Goal: Task Accomplishment & Management: Manage account settings

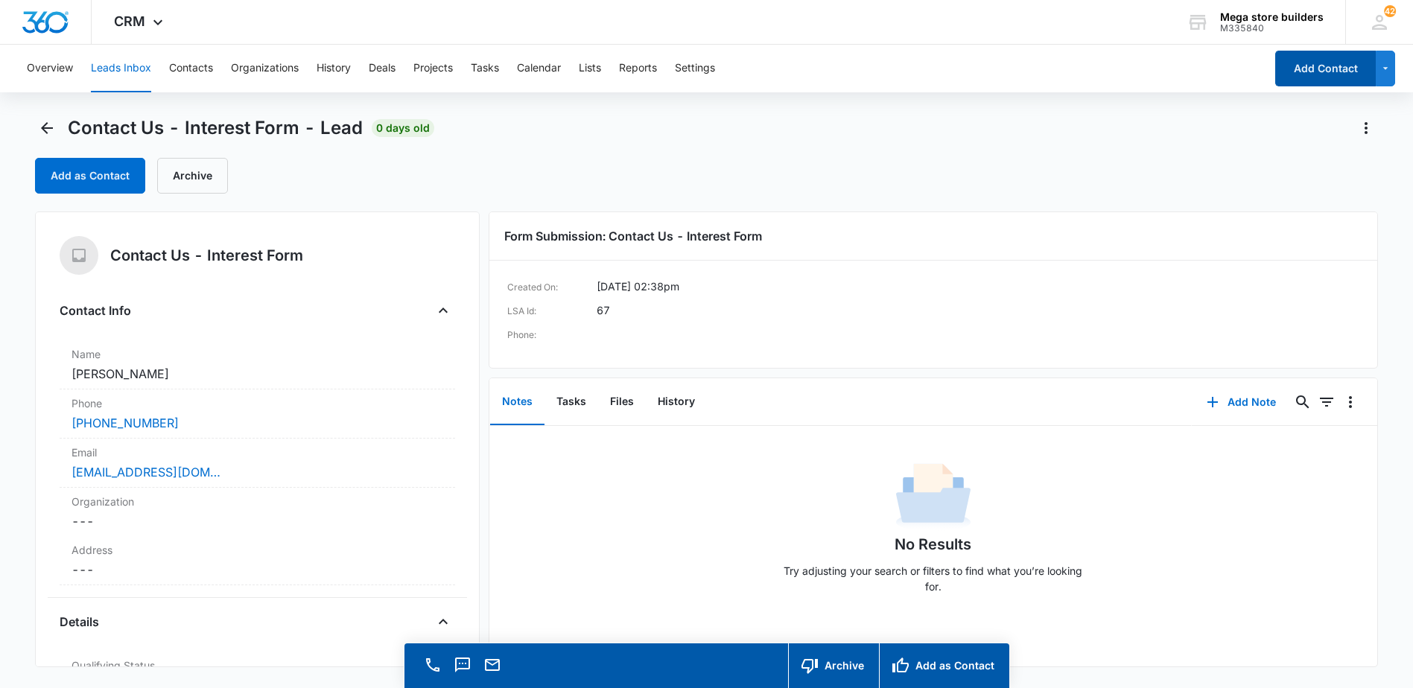
click at [1344, 69] on button "Add Contact" at bounding box center [1325, 69] width 101 height 36
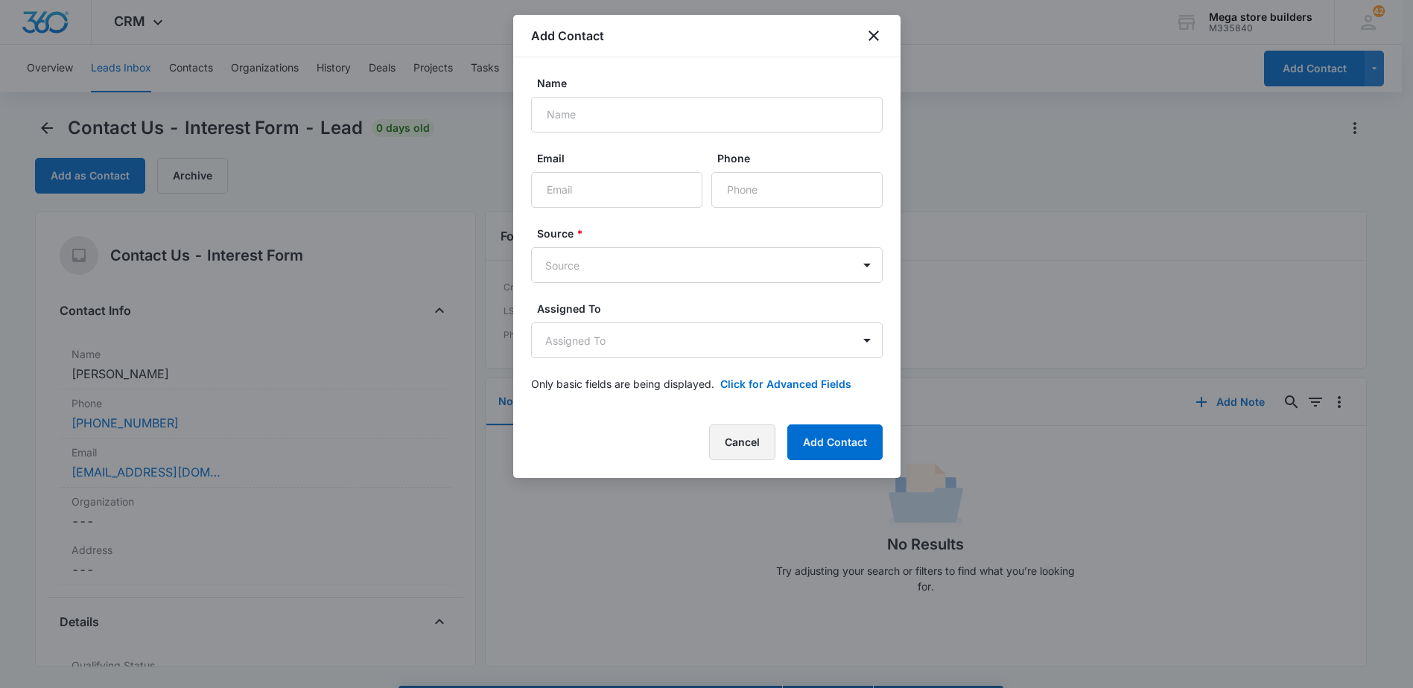
click at [741, 432] on button "Cancel" at bounding box center [742, 442] width 66 height 36
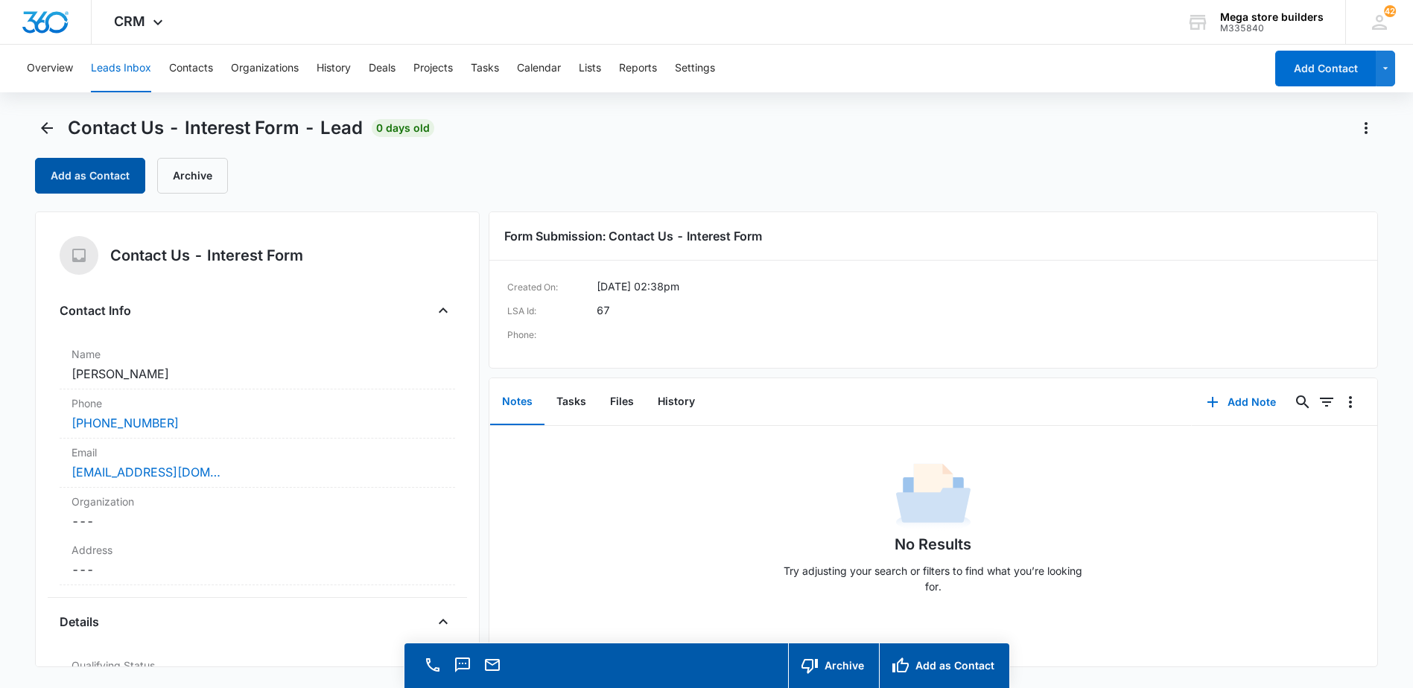
click at [89, 178] on button "Add as Contact" at bounding box center [90, 176] width 110 height 36
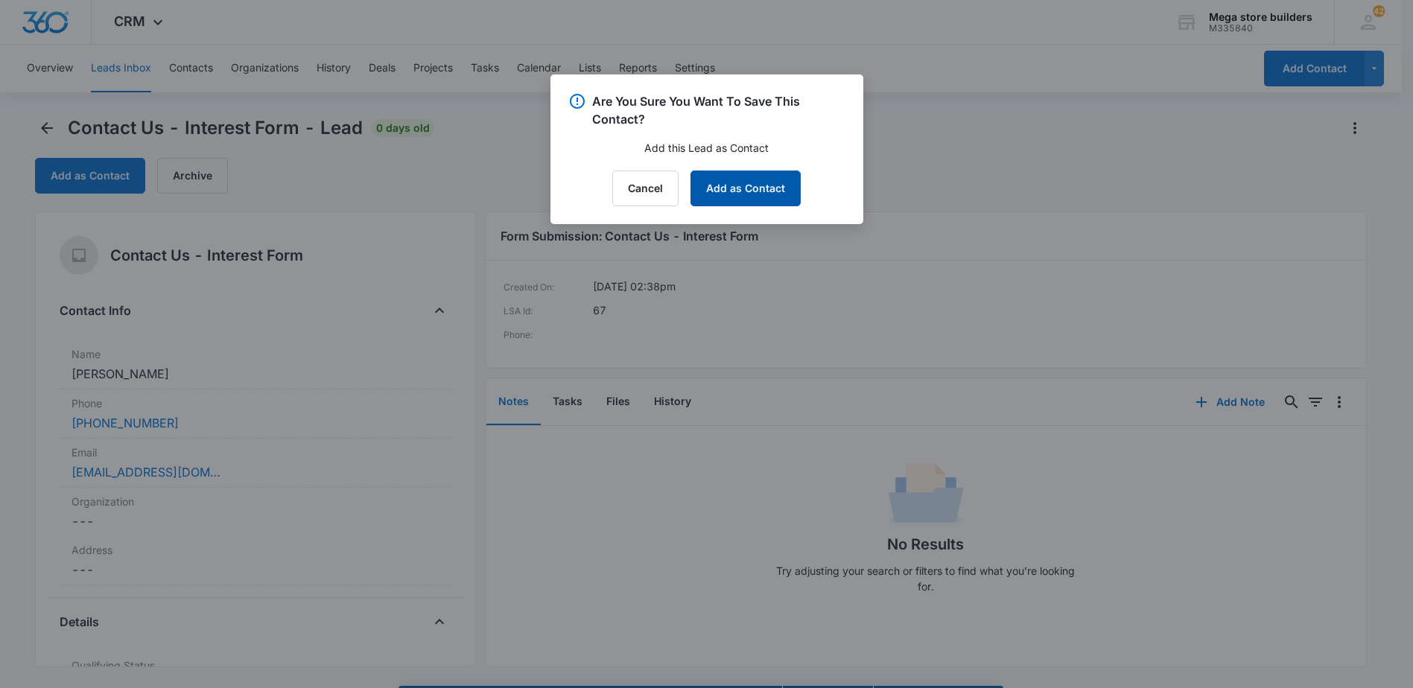
click at [726, 178] on button "Add as Contact" at bounding box center [745, 189] width 110 height 36
